Goal: Understand process/instructions: Learn how to perform a task or action

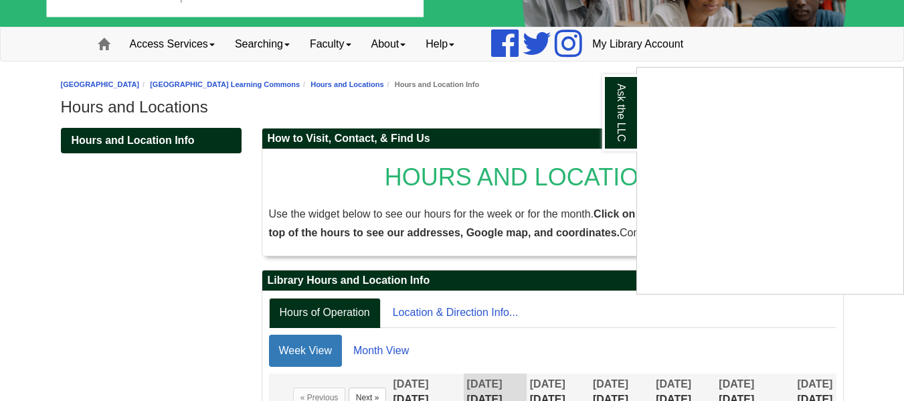
scroll to position [335, 0]
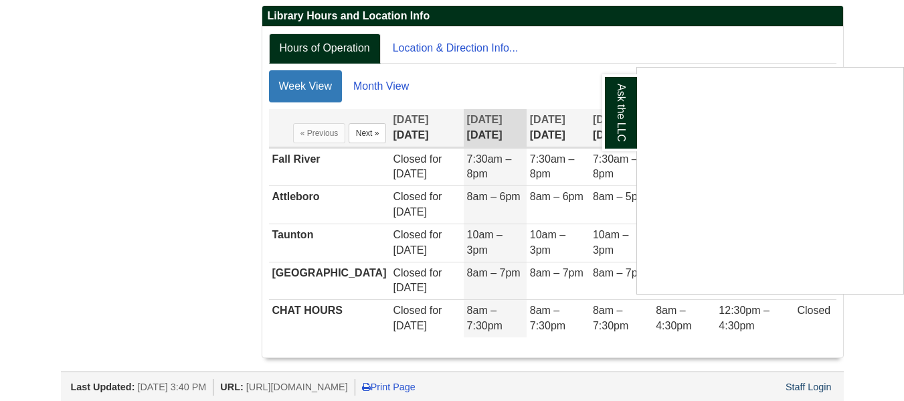
click at [721, 47] on div "Ask the LLC" at bounding box center [452, 200] width 904 height 401
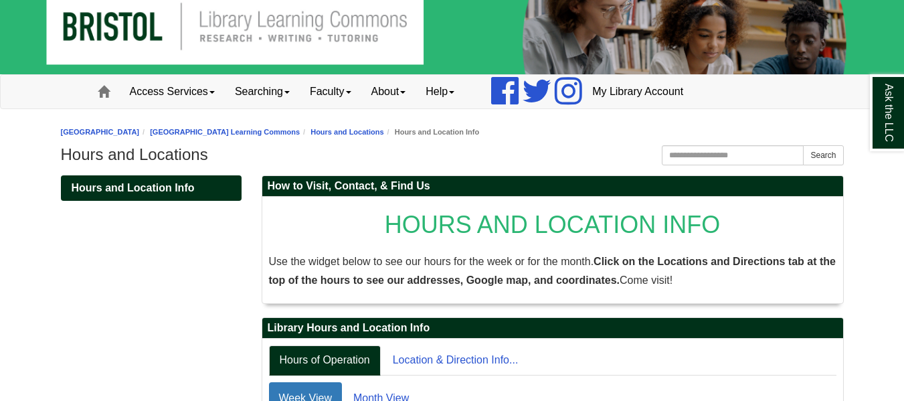
scroll to position [0, 0]
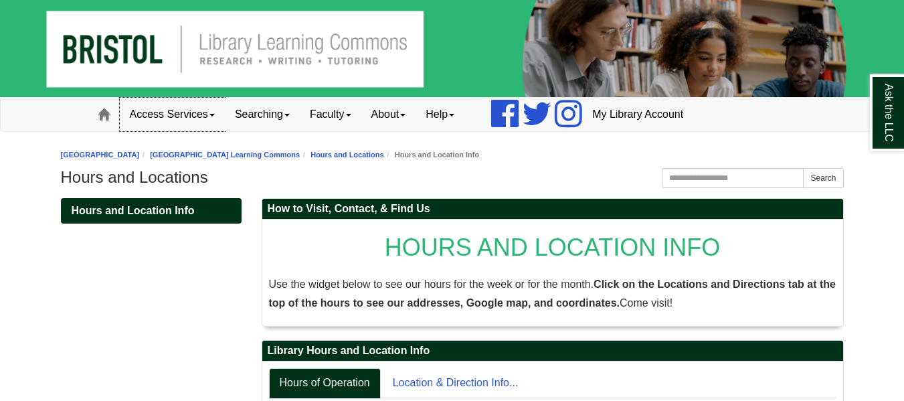
click at [151, 114] on link "Access Services" at bounding box center [172, 114] width 105 height 33
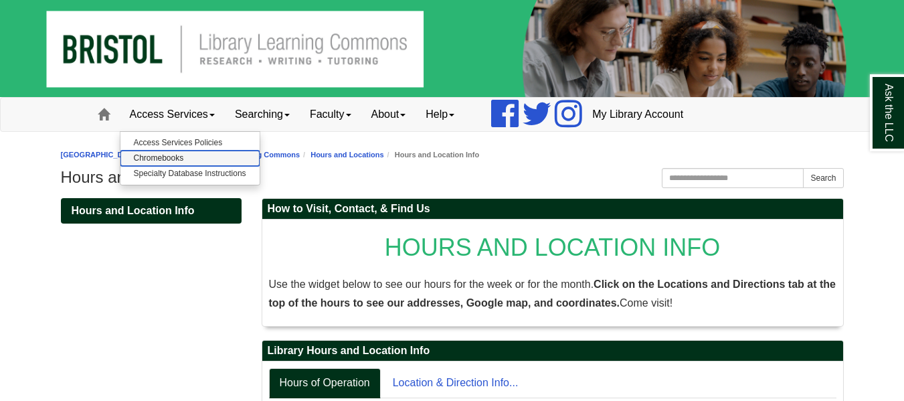
click at [180, 160] on link "Chromebooks" at bounding box center [189, 158] width 139 height 15
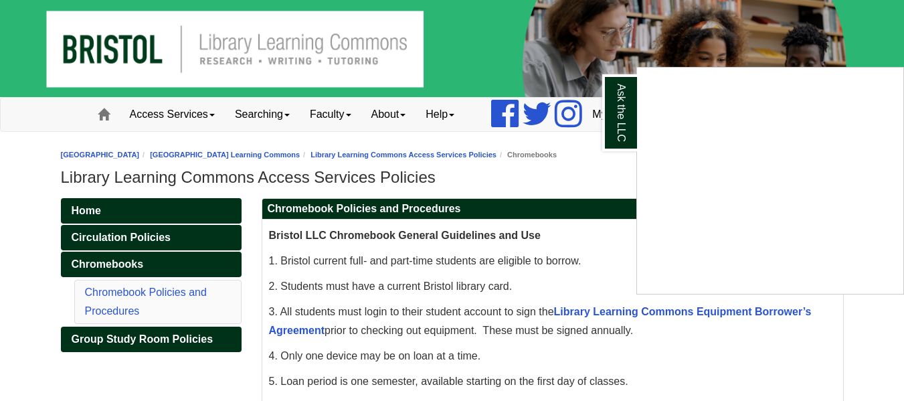
click at [191, 112] on div "Ask the LLC" at bounding box center [452, 200] width 904 height 401
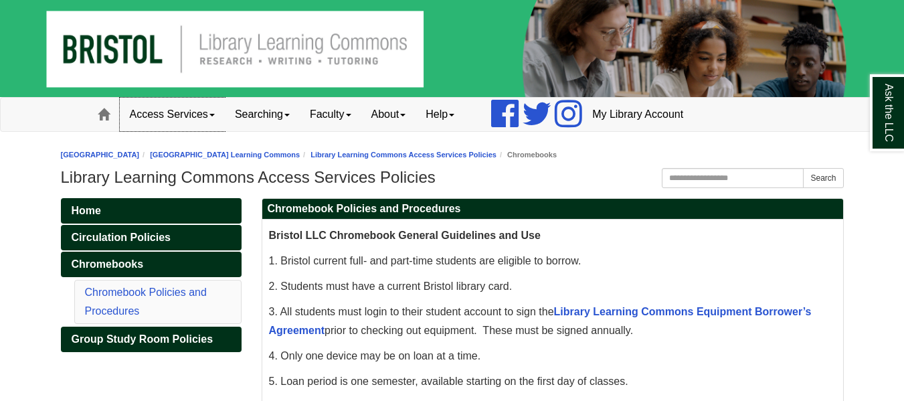
click at [211, 112] on link "Access Services" at bounding box center [172, 114] width 105 height 33
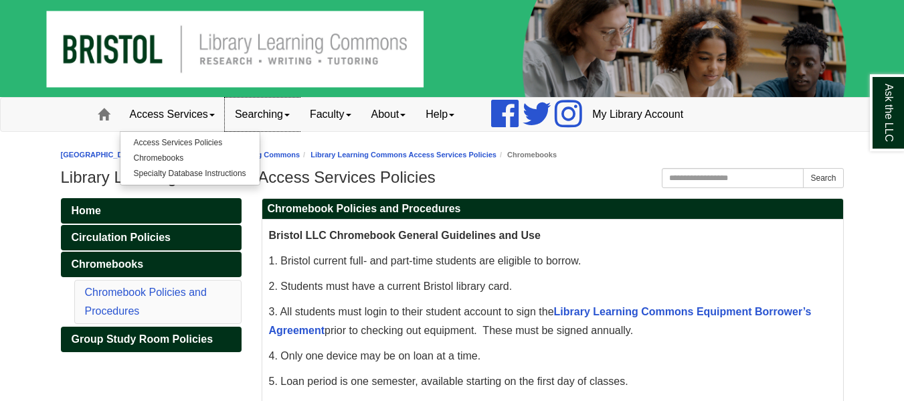
click at [271, 120] on link "Searching" at bounding box center [262, 114] width 75 height 33
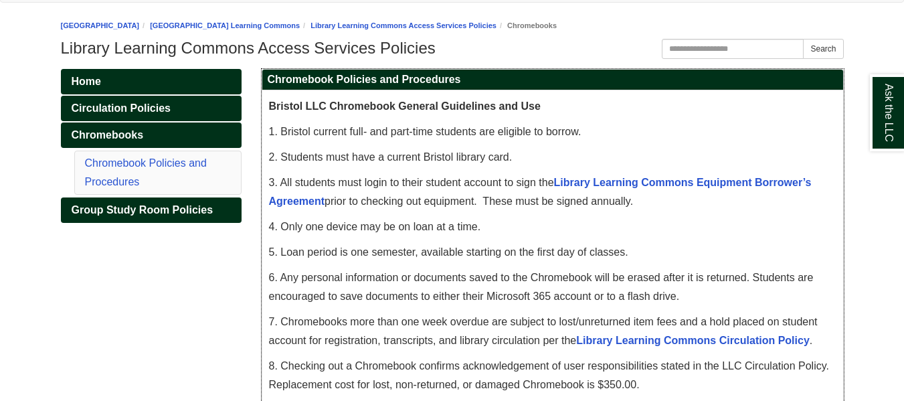
scroll to position [134, 0]
